Goal: Task Accomplishment & Management: Manage account settings

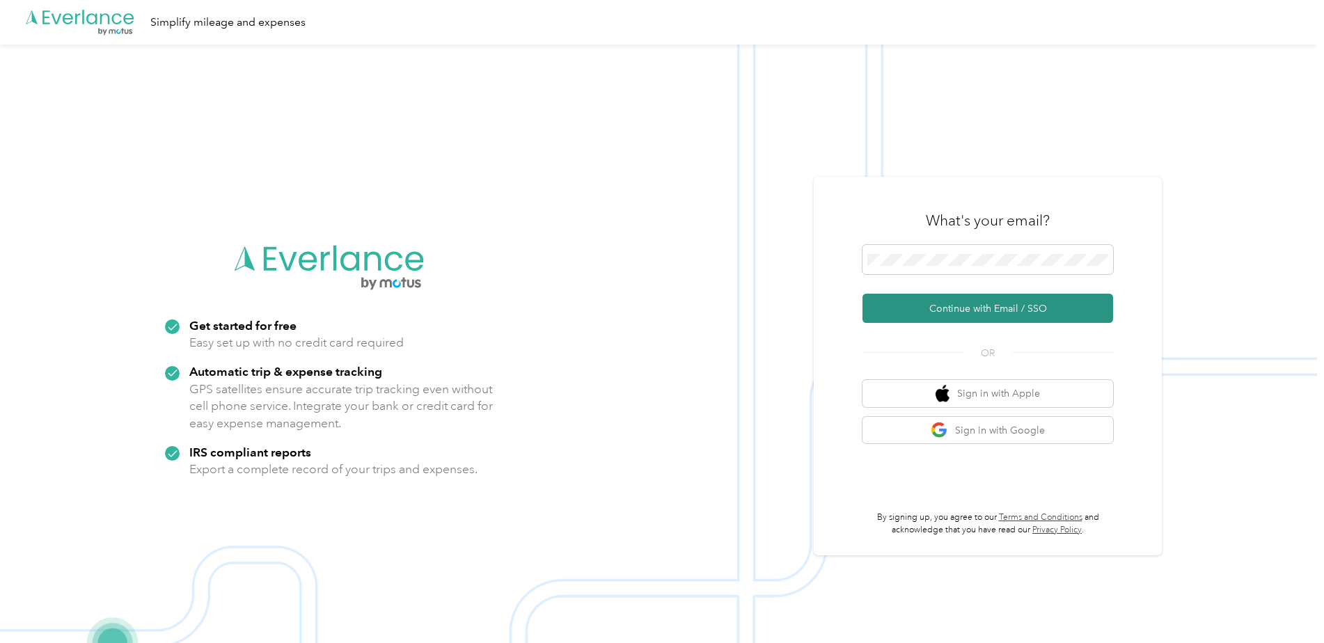
click at [912, 308] on button "Continue with Email / SSO" at bounding box center [987, 308] width 251 height 29
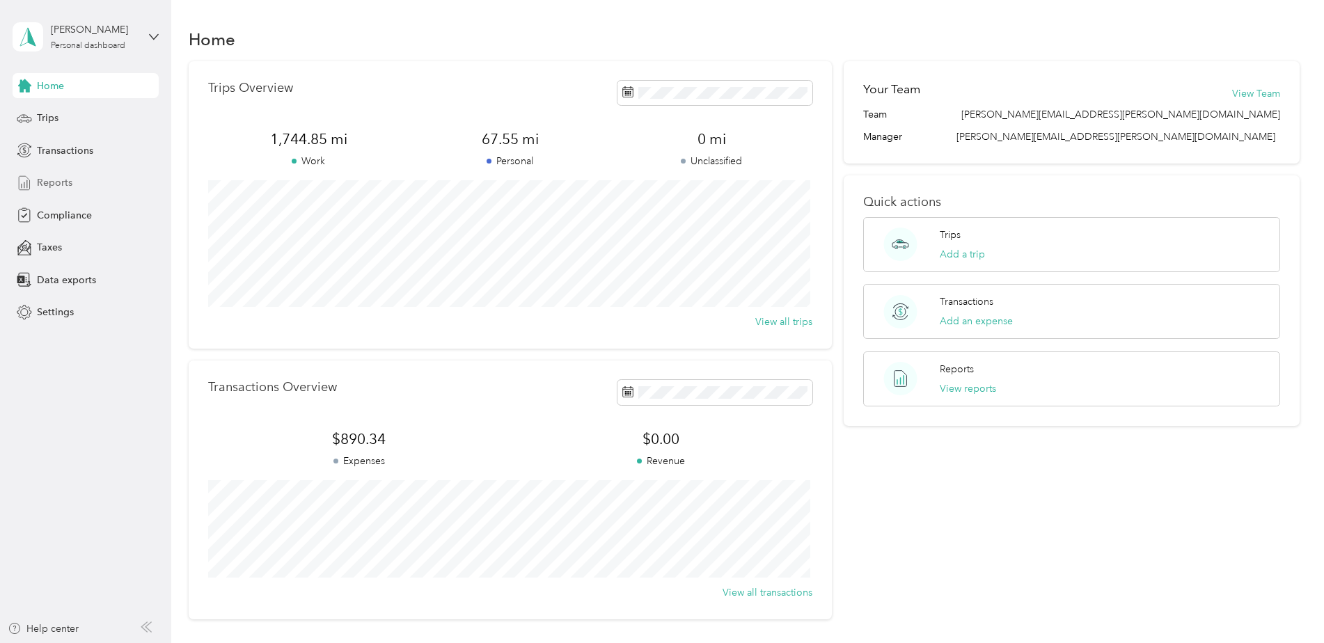
click at [56, 180] on span "Reports" at bounding box center [54, 182] width 35 height 15
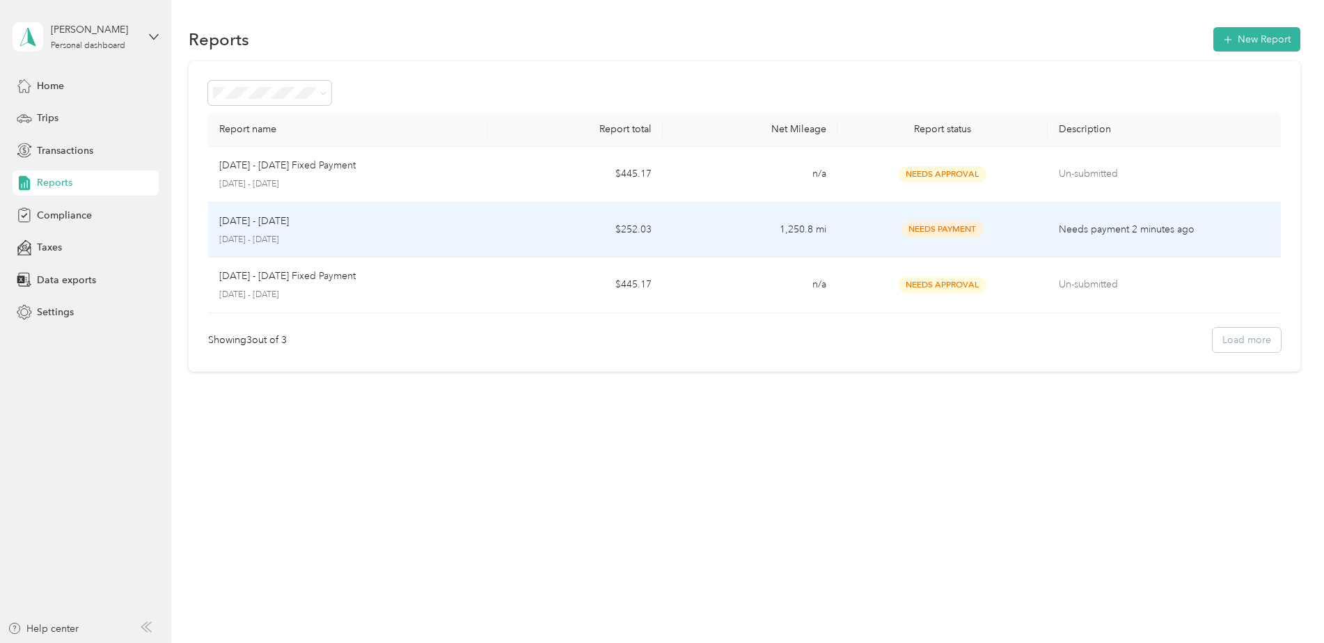
click at [271, 221] on p "[DATE] - [DATE]" at bounding box center [254, 221] width 70 height 15
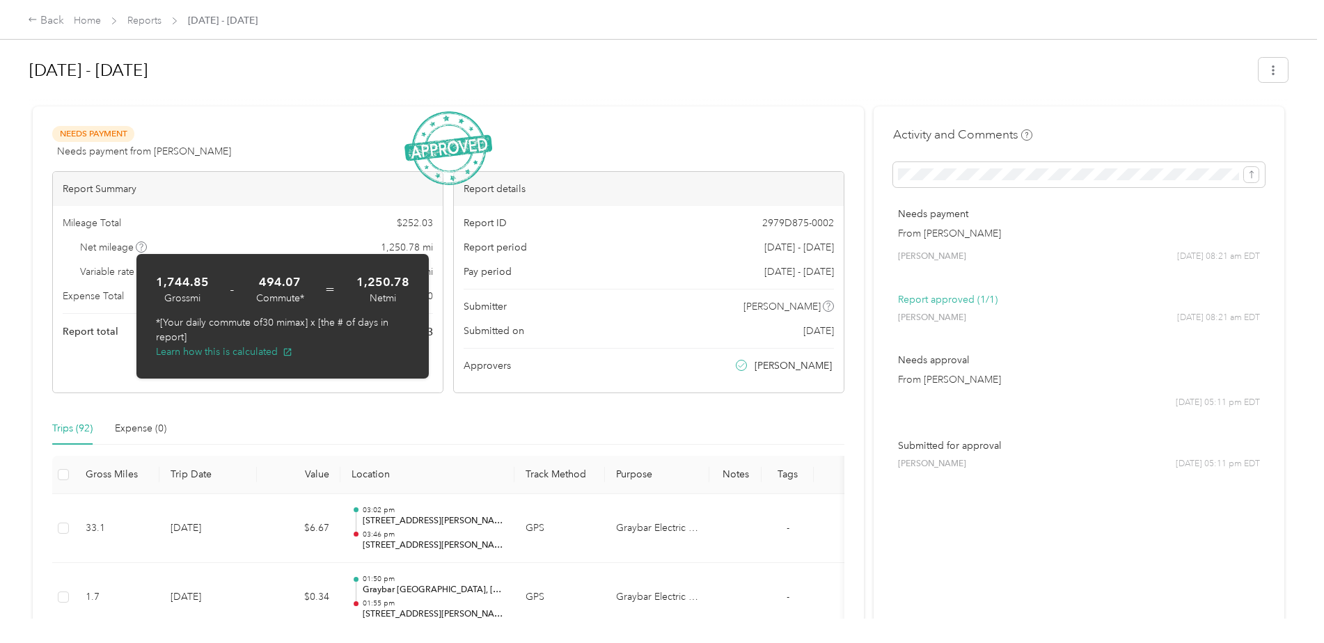
click at [528, 85] on h1 "[DATE] - [DATE]" at bounding box center [638, 70] width 1219 height 33
